Goal: Task Accomplishment & Management: Use online tool/utility

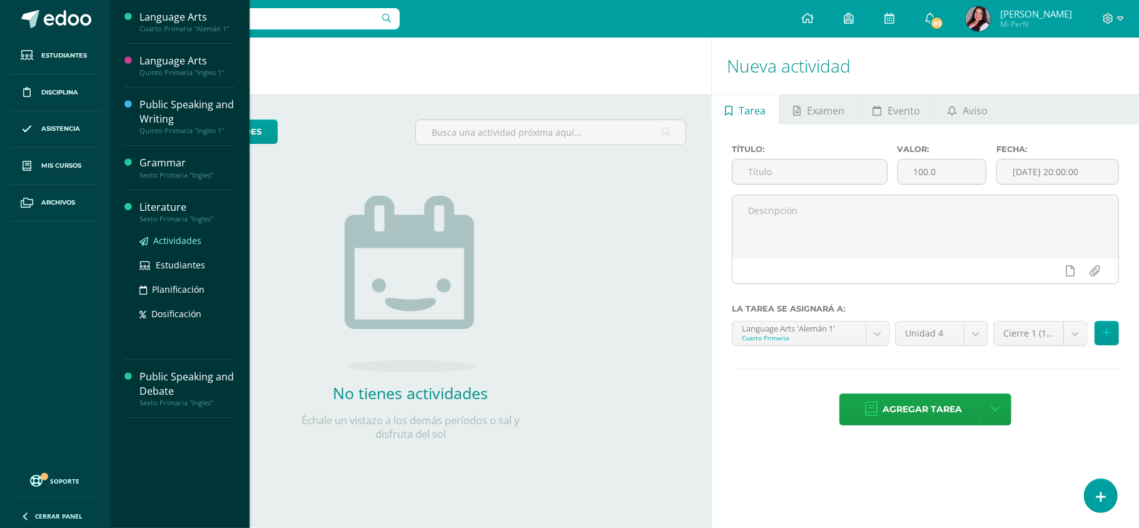
click at [165, 238] on span "Actividades" at bounding box center [177, 240] width 48 height 12
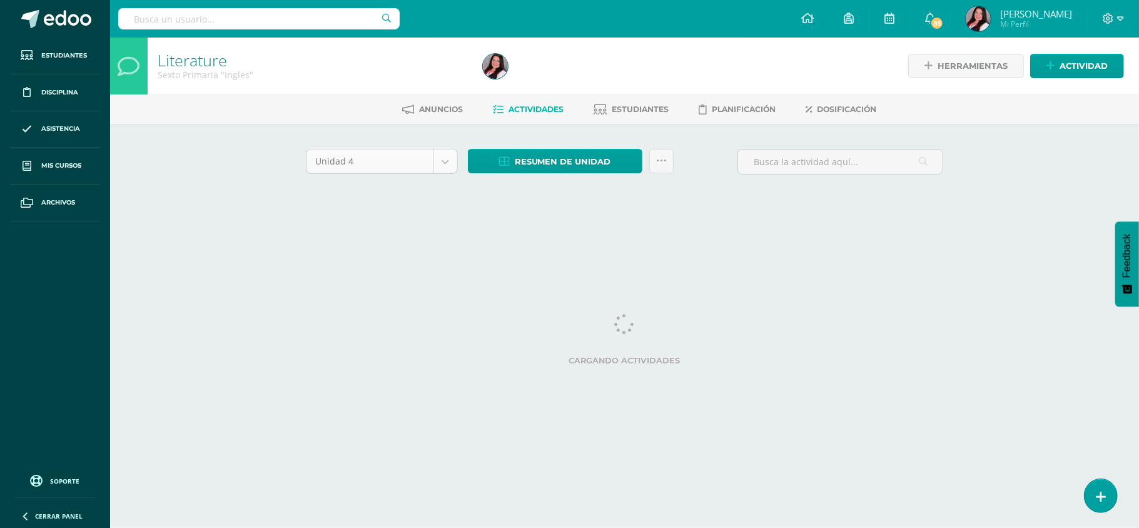
click at [408, 163] on body "Estudiantes Disciplina Asistencia Mis cursos Archivos Soporte Ayuda Reportar un…" at bounding box center [569, 116] width 1139 height 233
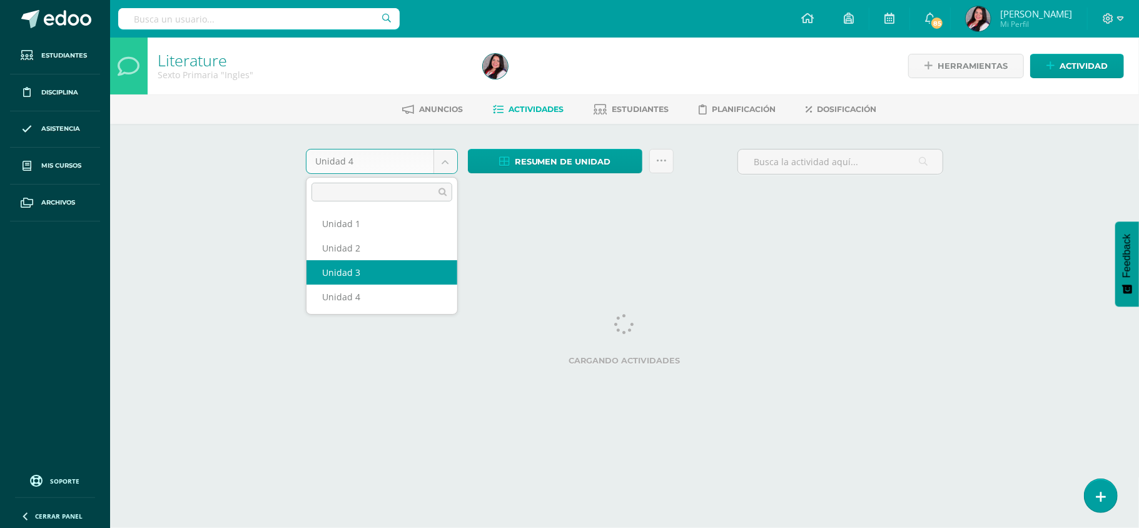
select select "Unidad 3"
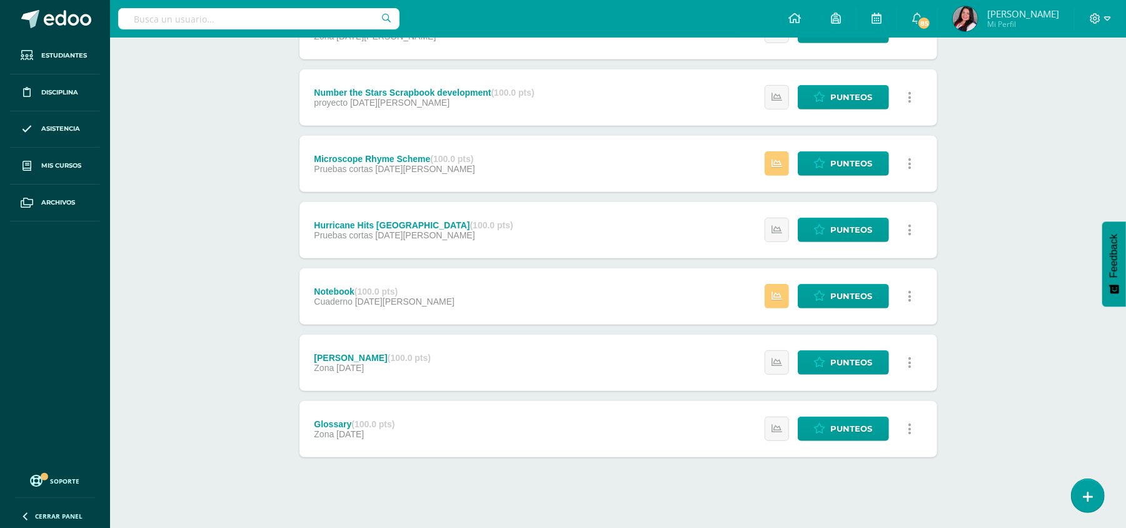
scroll to position [411, 0]
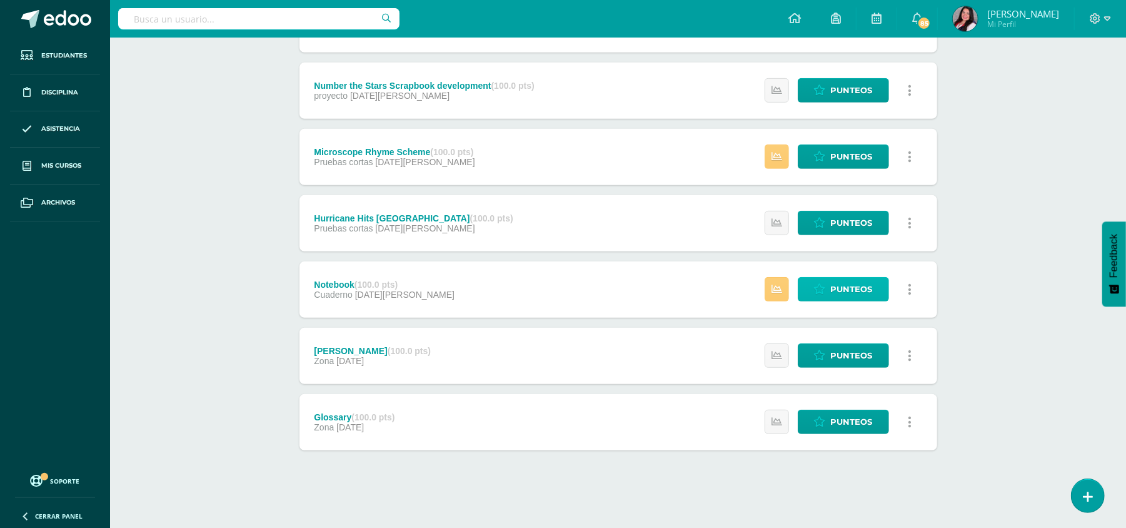
click at [867, 291] on span "Punteos" at bounding box center [852, 289] width 42 height 23
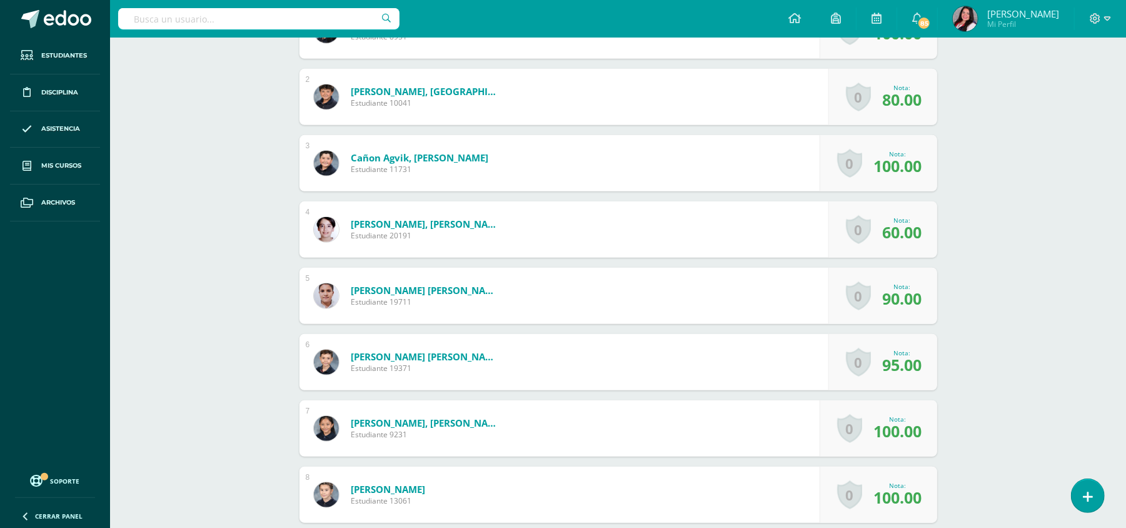
scroll to position [98, 0]
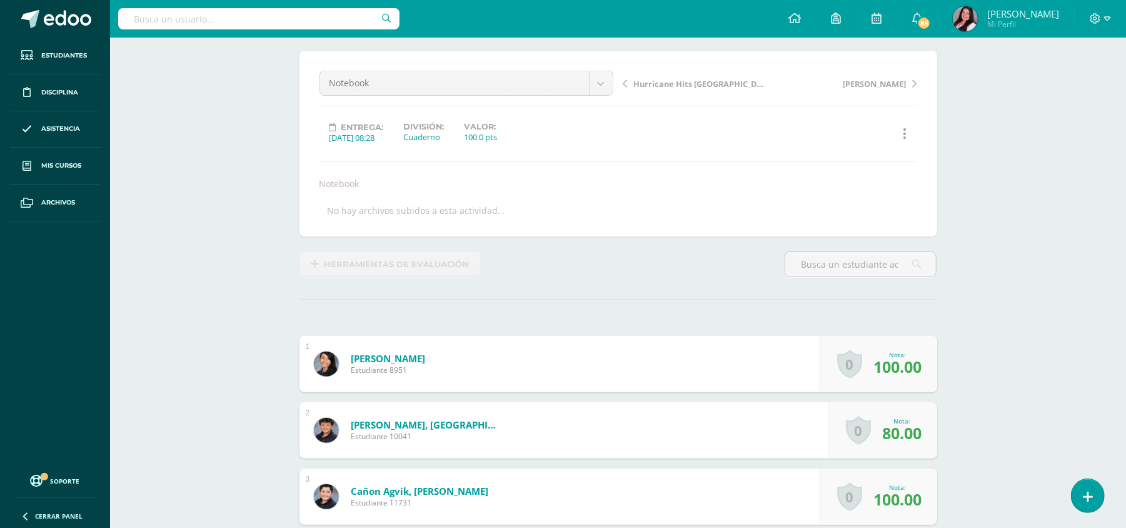
type input "."
